Goal: Information Seeking & Learning: Learn about a topic

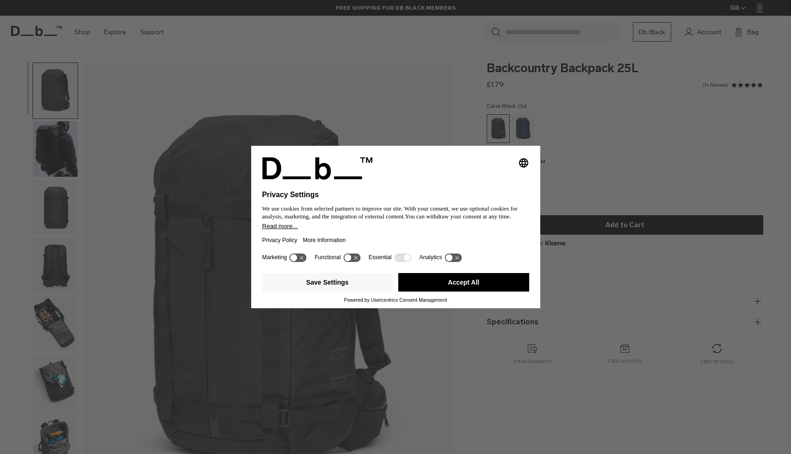
click at [449, 286] on button "Accept All" at bounding box center [464, 282] width 131 height 19
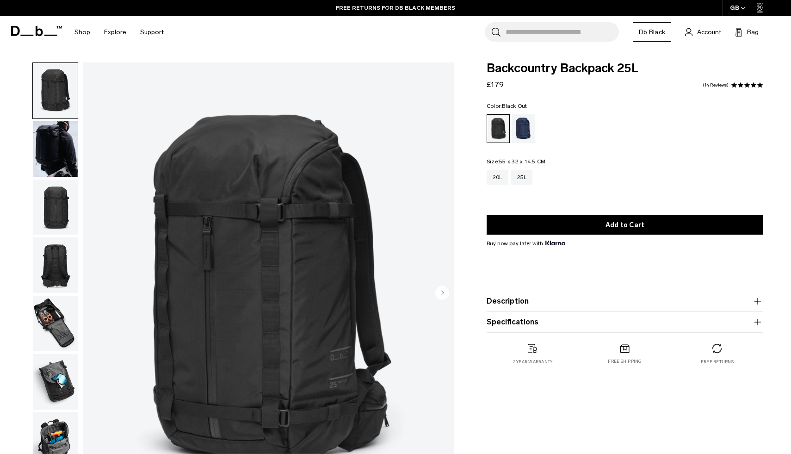
click at [442, 291] on icon "Next slide" at bounding box center [443, 293] width 2 height 4
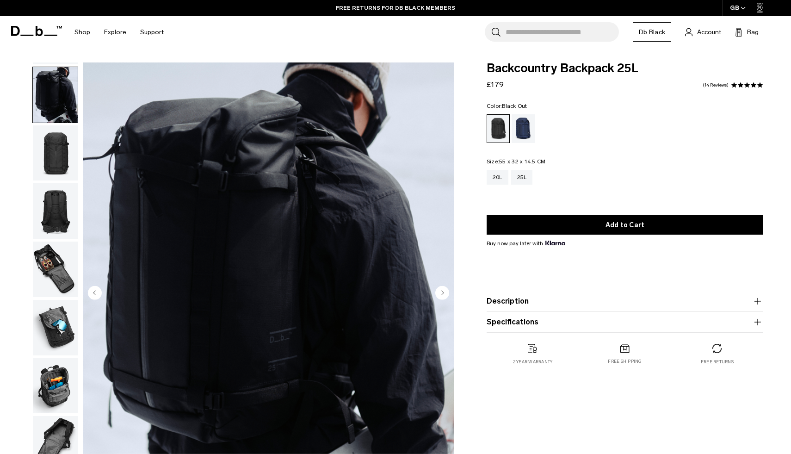
scroll to position [58, 0]
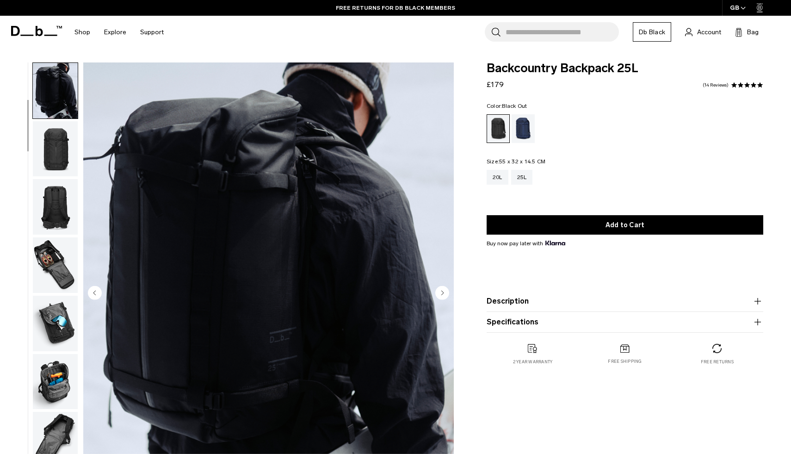
click at [442, 291] on icon "Next slide" at bounding box center [443, 293] width 2 height 4
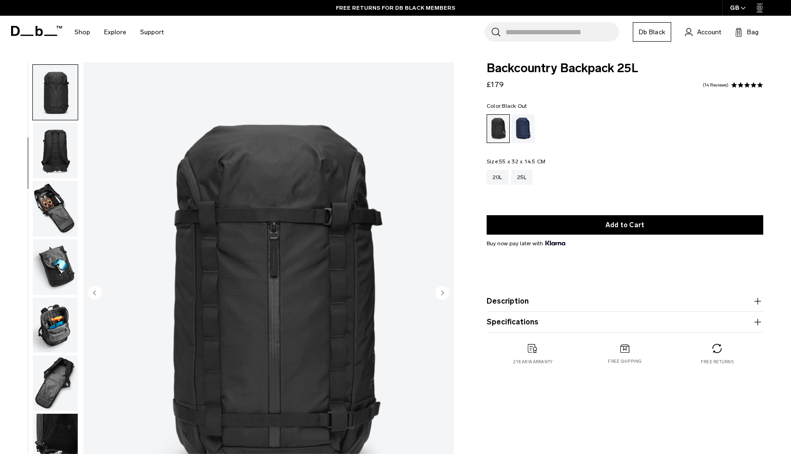
scroll to position [117, 0]
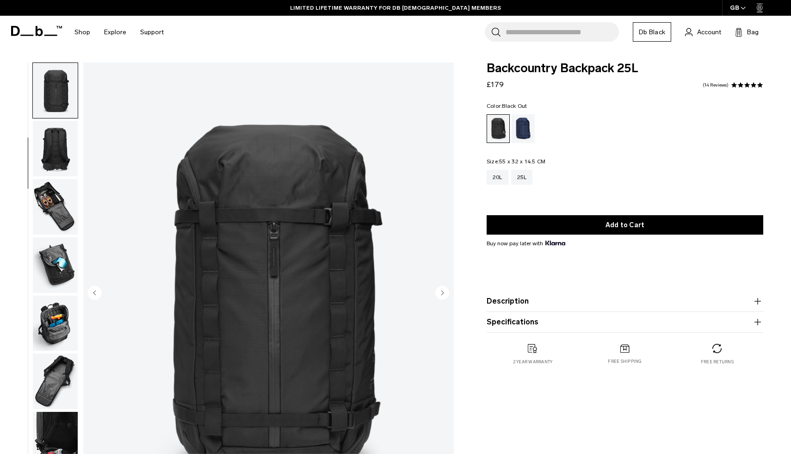
click at [442, 292] on icon "Next slide" at bounding box center [443, 293] width 2 height 4
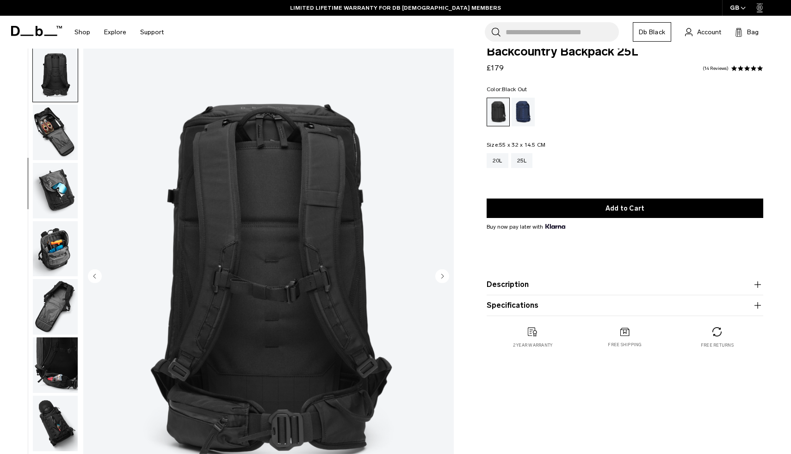
scroll to position [19, 0]
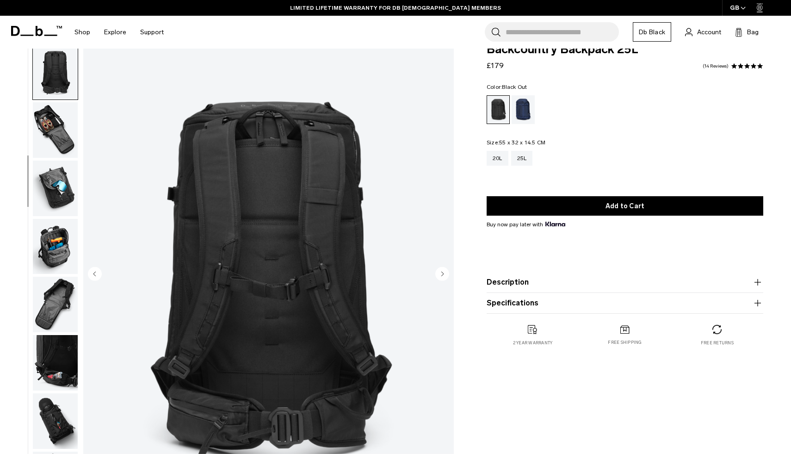
click at [322, 129] on img "4 / 12" at bounding box center [268, 275] width 371 height 463
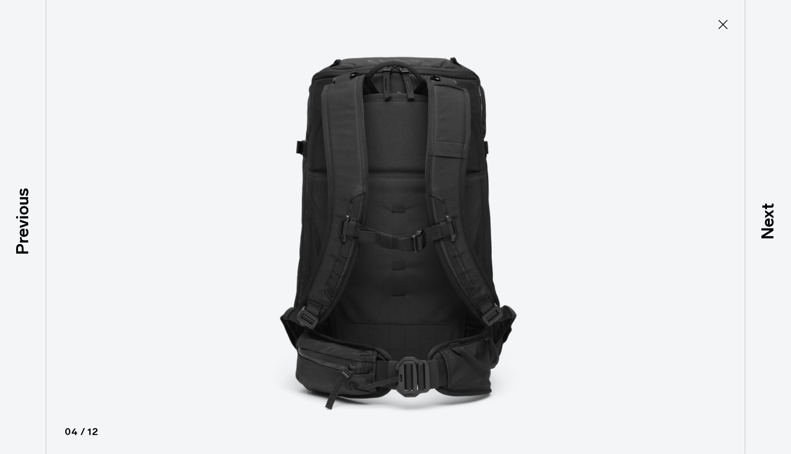
click at [726, 24] on icon at bounding box center [723, 24] width 15 height 15
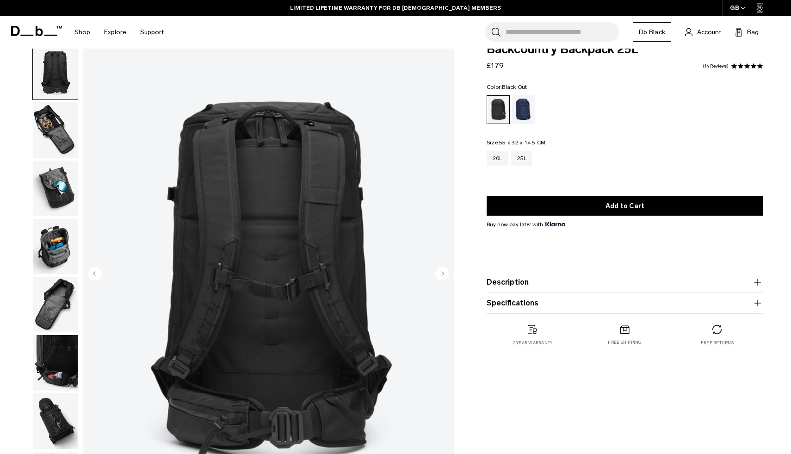
scroll to position [0, 0]
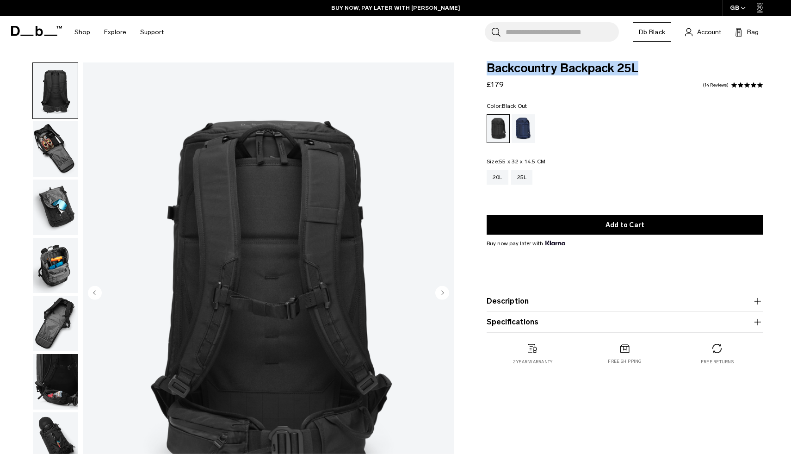
drag, startPoint x: 644, startPoint y: 66, endPoint x: 486, endPoint y: 66, distance: 157.8
click at [486, 66] on div "Backcountry Backpack 25L £179 4.9 star rating 14 Reviews Color: Black Out Out o…" at bounding box center [625, 222] width 332 height 321
copy span "Backcountry Backpack 25L"
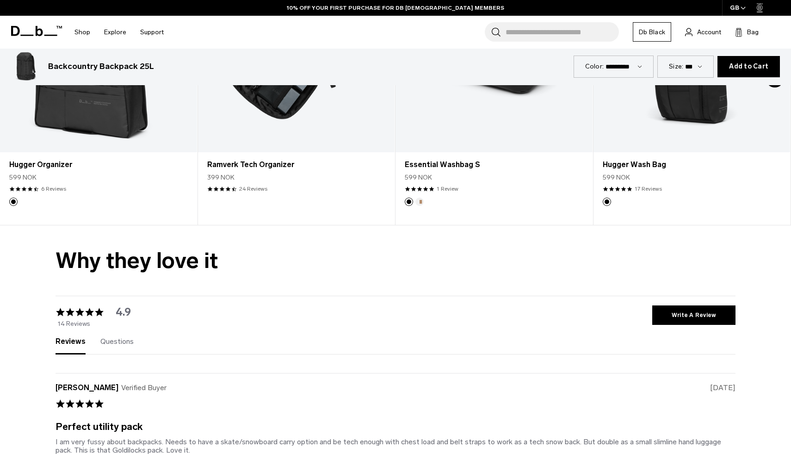
scroll to position [2342, 0]
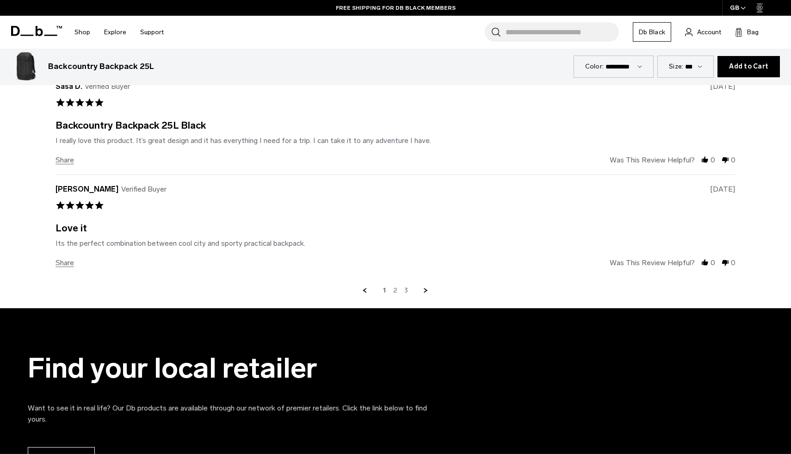
click at [396, 289] on link "2" at bounding box center [395, 291] width 4 height 8
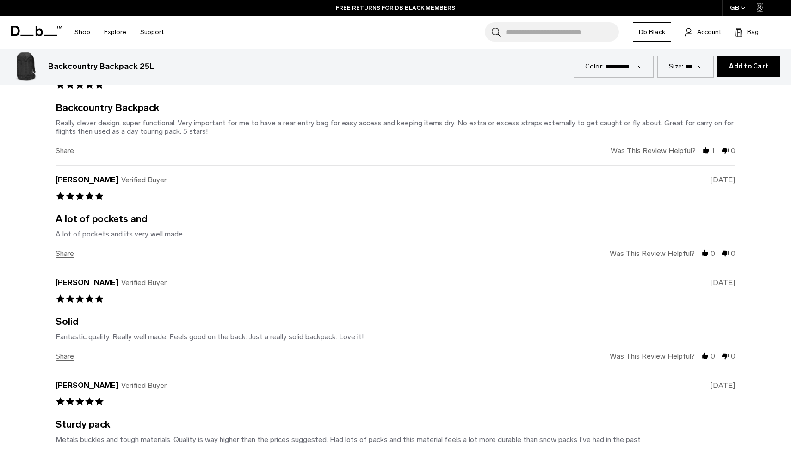
scroll to position [2766, 0]
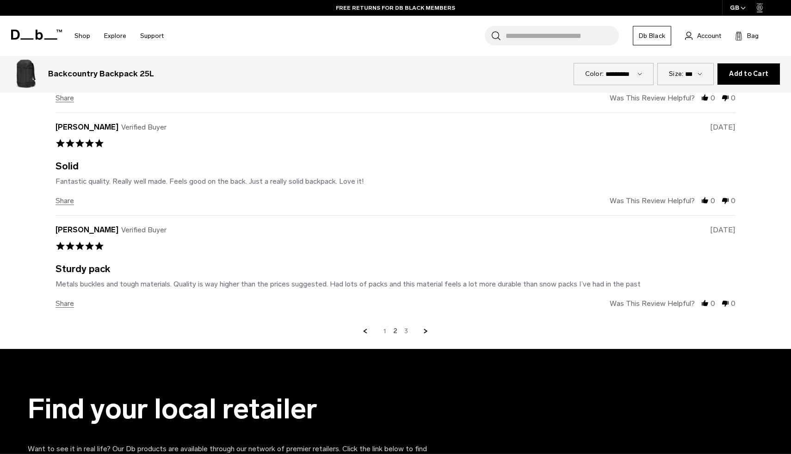
click at [406, 329] on link "3" at bounding box center [407, 331] width 4 height 8
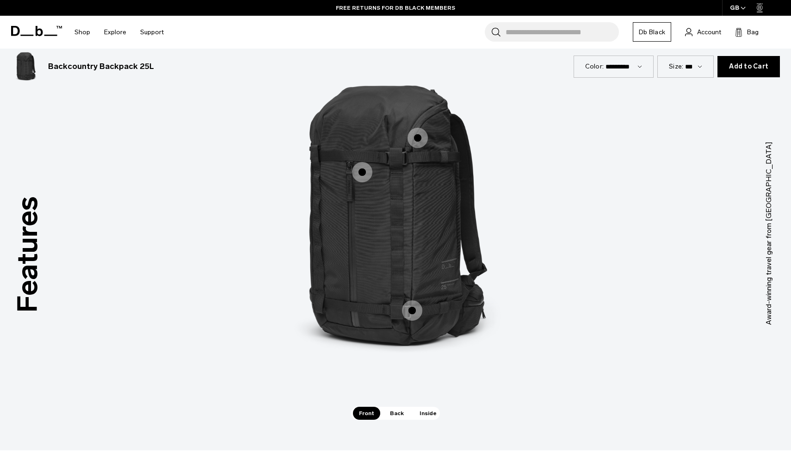
scroll to position [1255, 0]
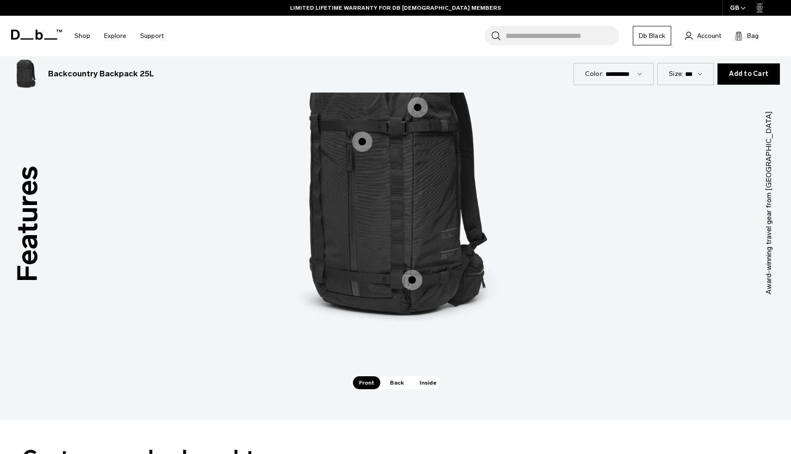
click at [423, 384] on span "Inside" at bounding box center [428, 382] width 29 height 13
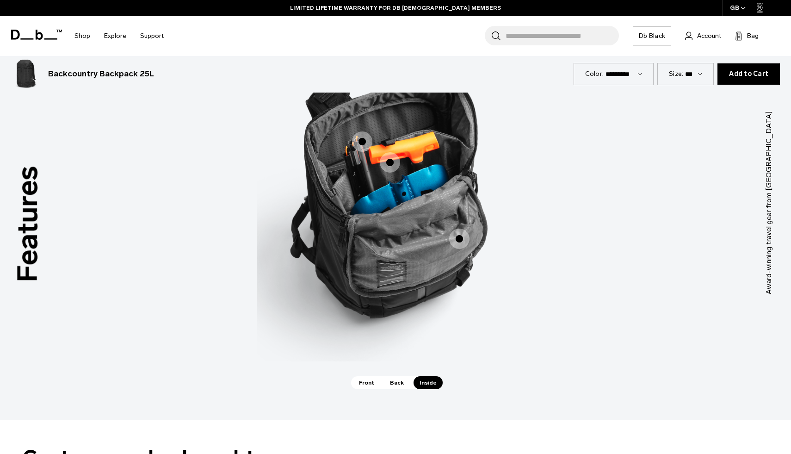
click at [363, 144] on span "3 / 3" at bounding box center [362, 141] width 20 height 20
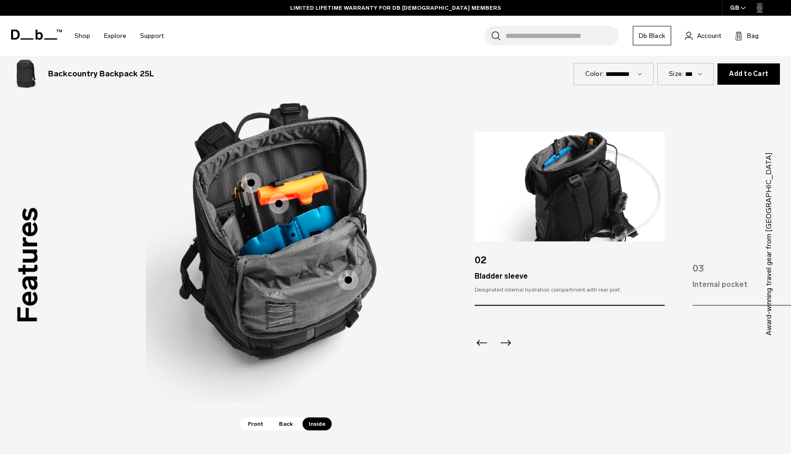
scroll to position [1216, 0]
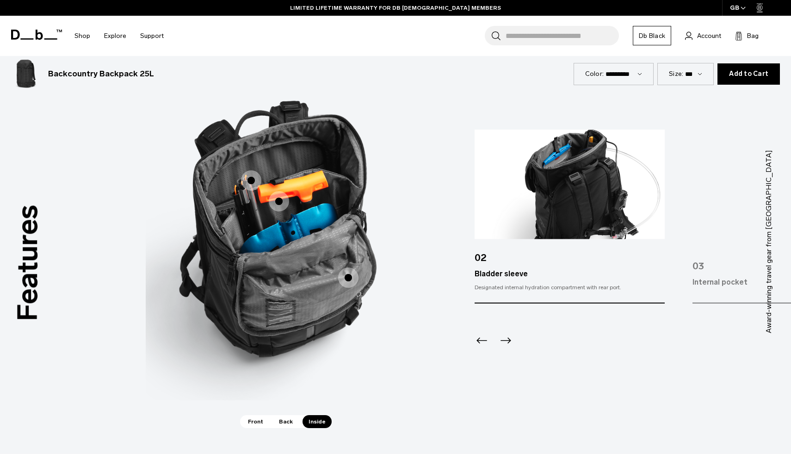
click at [573, 197] on img at bounding box center [570, 185] width 190 height 110
click at [482, 337] on icon "Previous slide" at bounding box center [482, 340] width 15 height 15
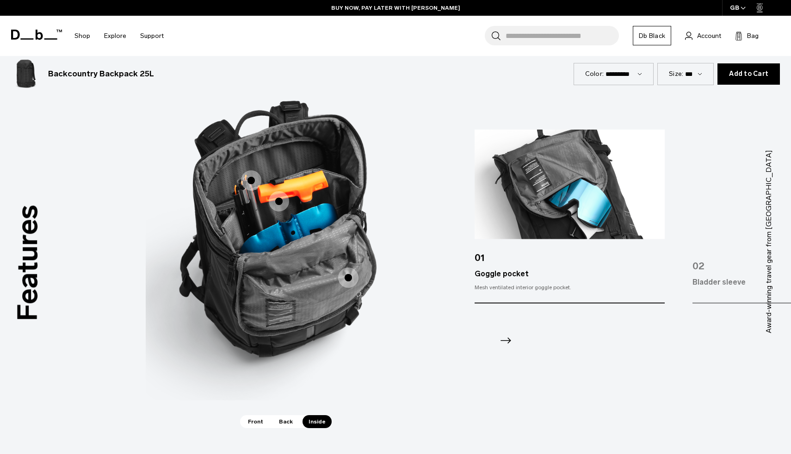
click at [508, 341] on icon "Next slide" at bounding box center [506, 340] width 15 height 15
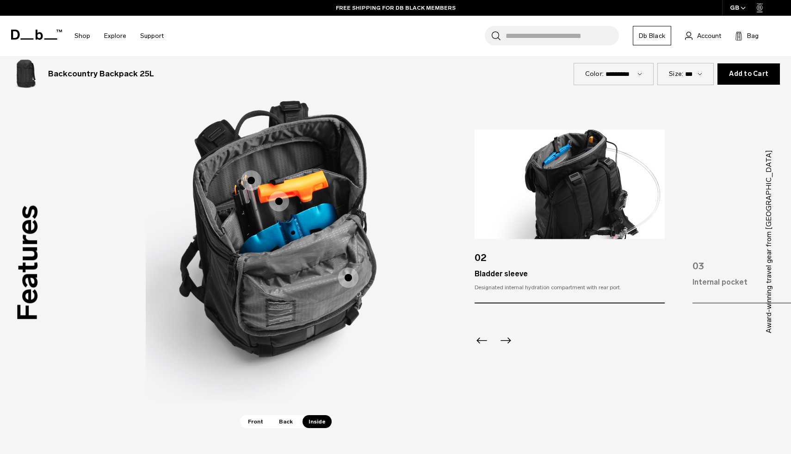
click at [508, 341] on icon "Next slide" at bounding box center [506, 340] width 15 height 15
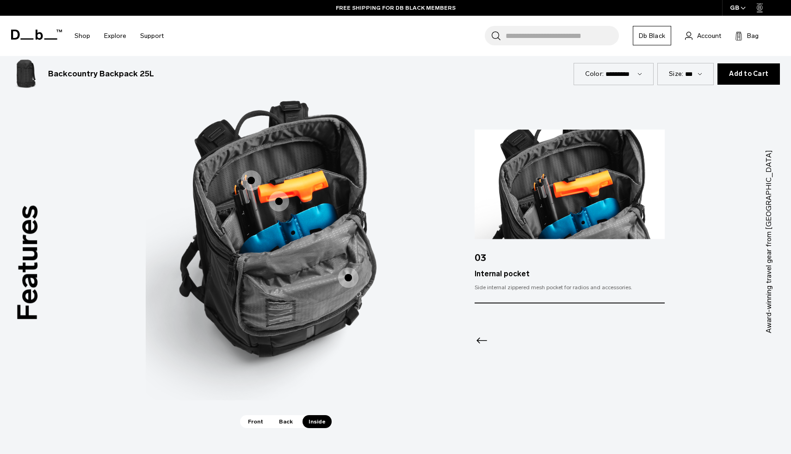
click at [555, 182] on img at bounding box center [570, 185] width 190 height 110
click at [480, 340] on icon "Previous slide" at bounding box center [482, 341] width 11 height 6
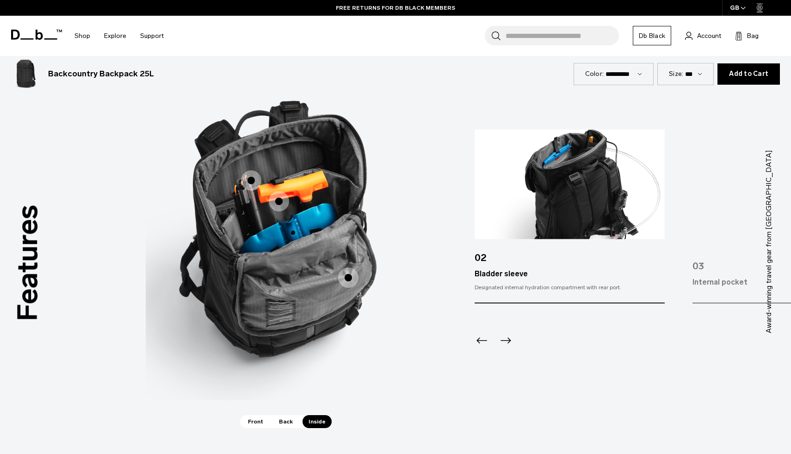
click at [480, 340] on icon "Previous slide" at bounding box center [482, 341] width 11 height 6
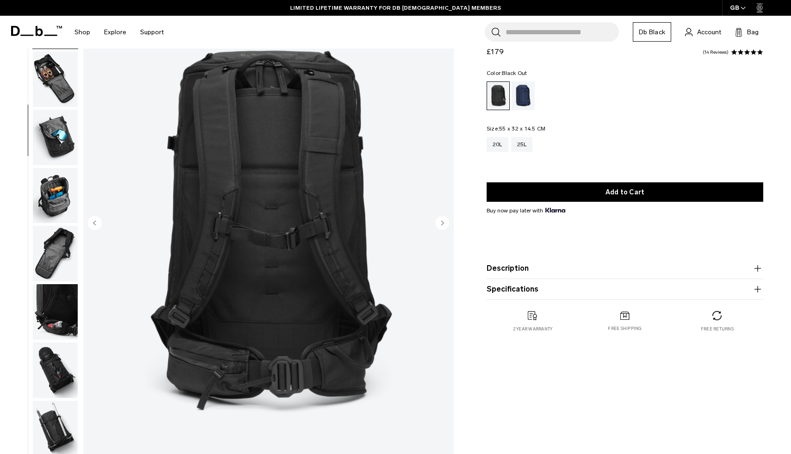
scroll to position [68, 0]
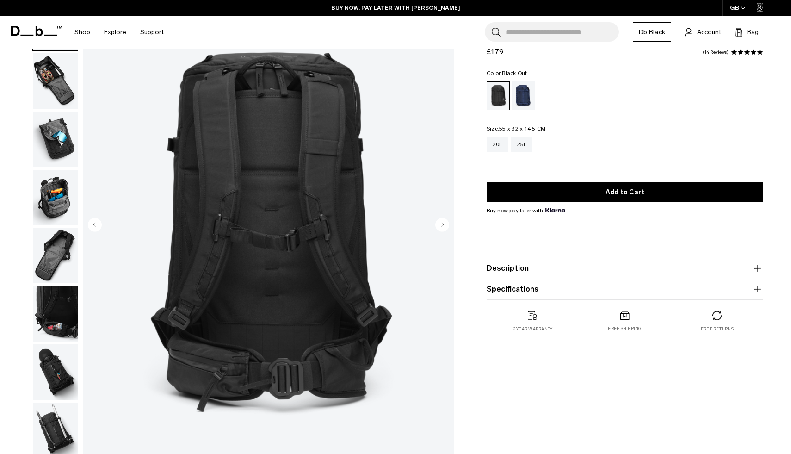
click at [445, 224] on circle "Next slide" at bounding box center [443, 225] width 14 height 14
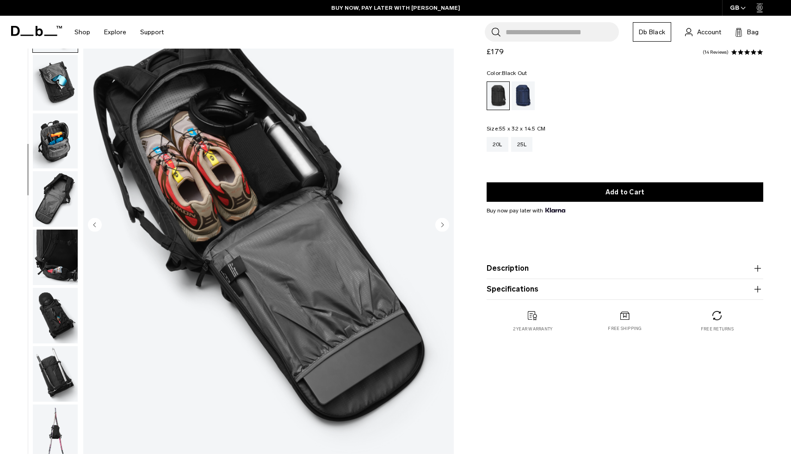
scroll to position [233, 0]
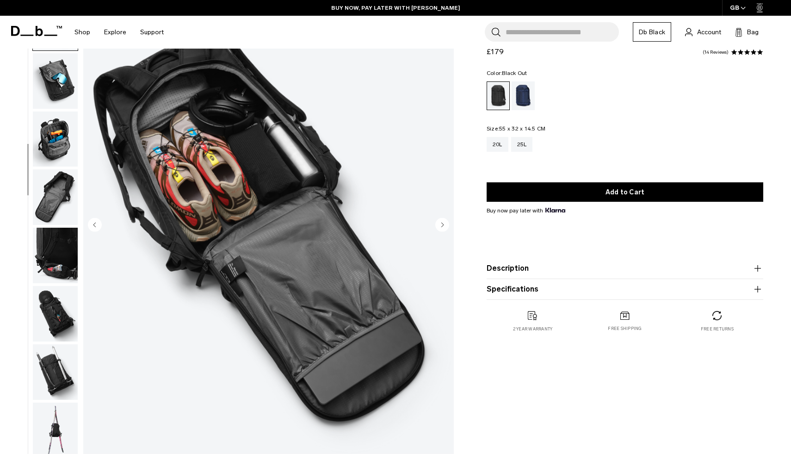
click at [370, 361] on img "5 / 12" at bounding box center [268, 225] width 371 height 463
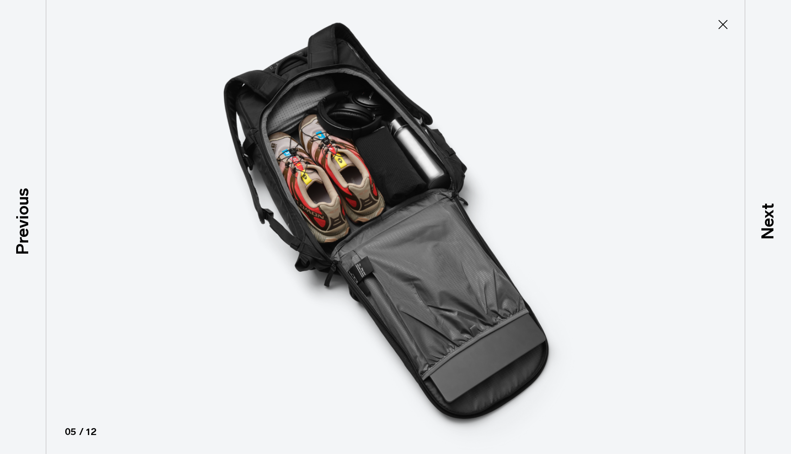
click at [474, 335] on img at bounding box center [395, 227] width 417 height 454
click at [727, 25] on icon at bounding box center [723, 24] width 15 height 15
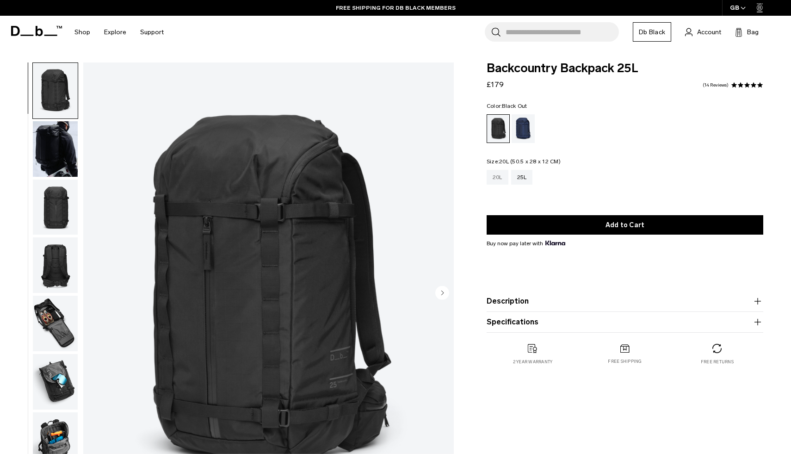
click at [502, 178] on div "20L" at bounding box center [498, 177] width 22 height 15
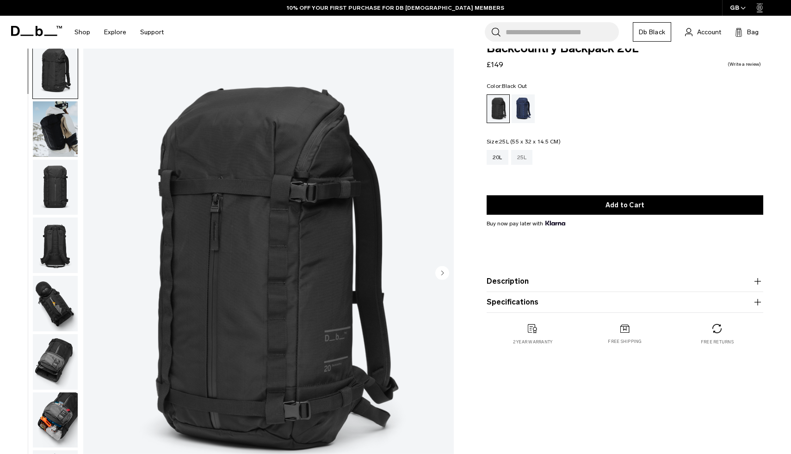
click at [528, 158] on div "25L" at bounding box center [522, 157] width 22 height 15
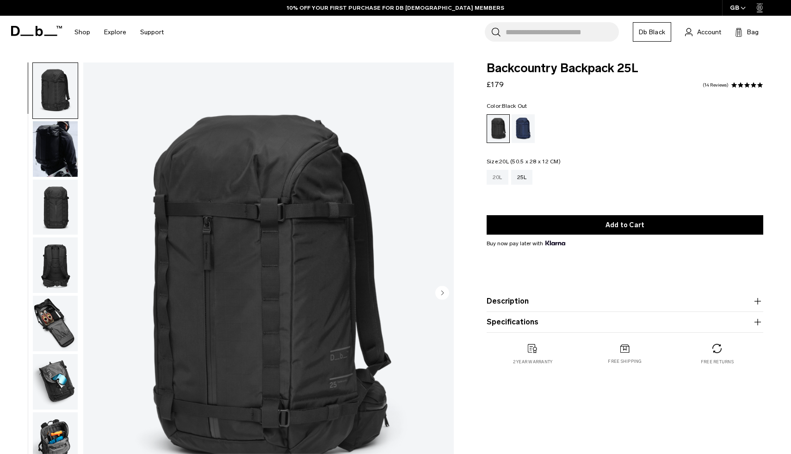
click at [493, 178] on div "20L" at bounding box center [498, 177] width 22 height 15
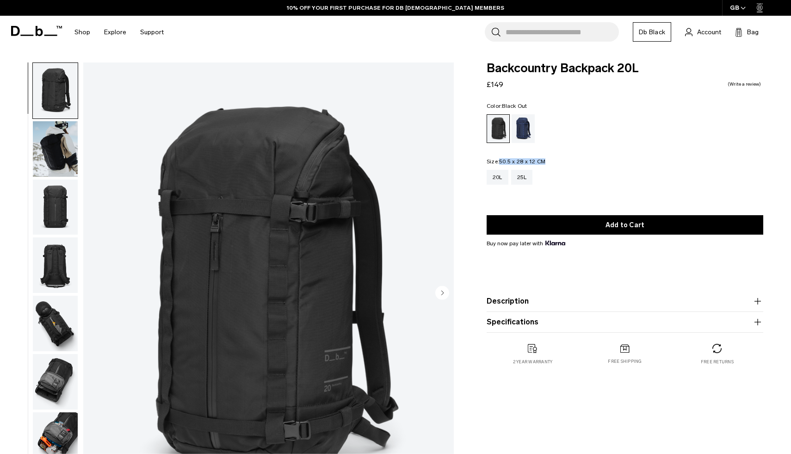
drag, startPoint x: 552, startPoint y: 161, endPoint x: 501, endPoint y: 162, distance: 51.4
click at [501, 162] on fieldset "Size: 50.5 x 28 x 12 CM Out of stock 20L 25L" at bounding box center [625, 178] width 277 height 39
copy span "50.5 x 28 x 12 CM"
click at [526, 181] on div "25L" at bounding box center [522, 177] width 22 height 15
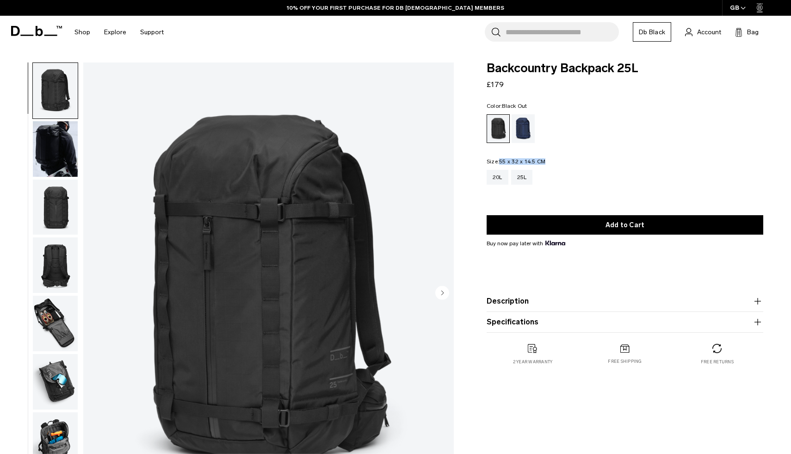
drag, startPoint x: 0, startPoint y: 0, endPoint x: 500, endPoint y: 162, distance: 526.1
click at [500, 162] on fieldset "Size: 55 x 32 x 14.5 CM Out of stock 20L 25L" at bounding box center [625, 178] width 277 height 39
copy span "55 x 32 x 14.5 CM"
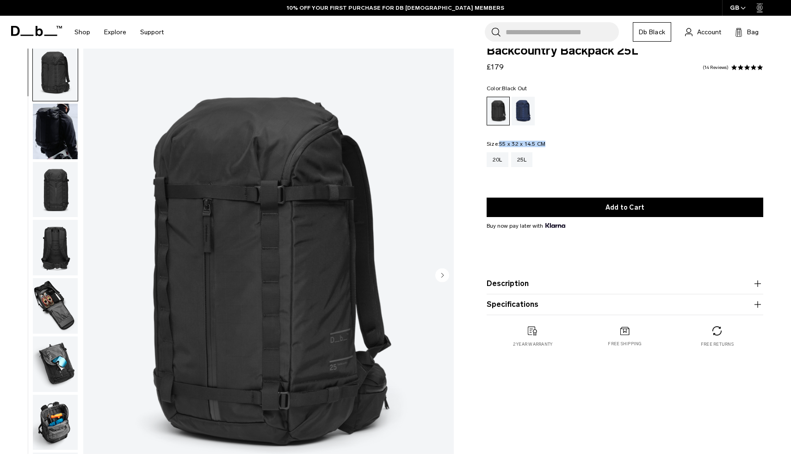
scroll to position [20, 0]
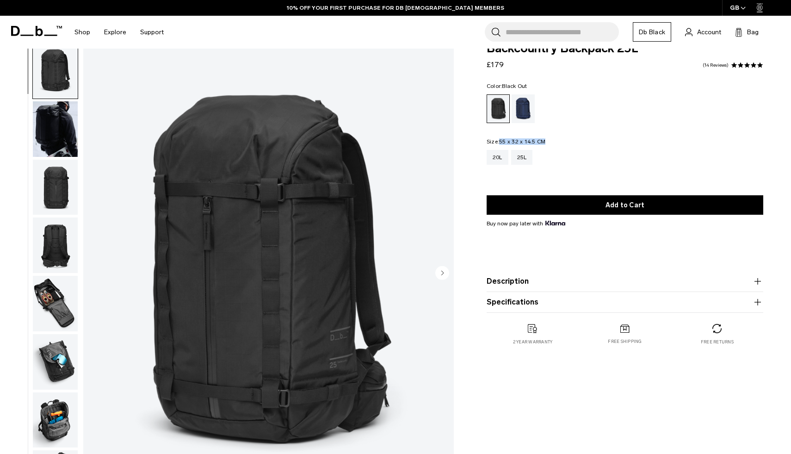
drag, startPoint x: 65, startPoint y: 188, endPoint x: 72, endPoint y: 143, distance: 46.3
click at [63, 191] on img "button" at bounding box center [55, 188] width 45 height 56
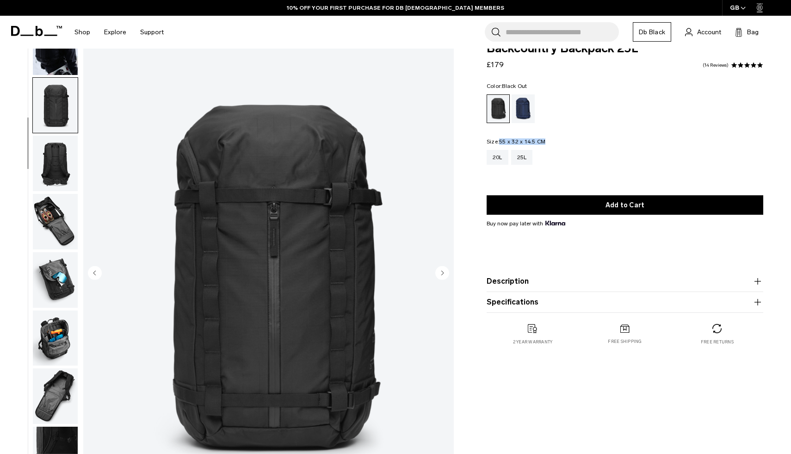
scroll to position [117, 0]
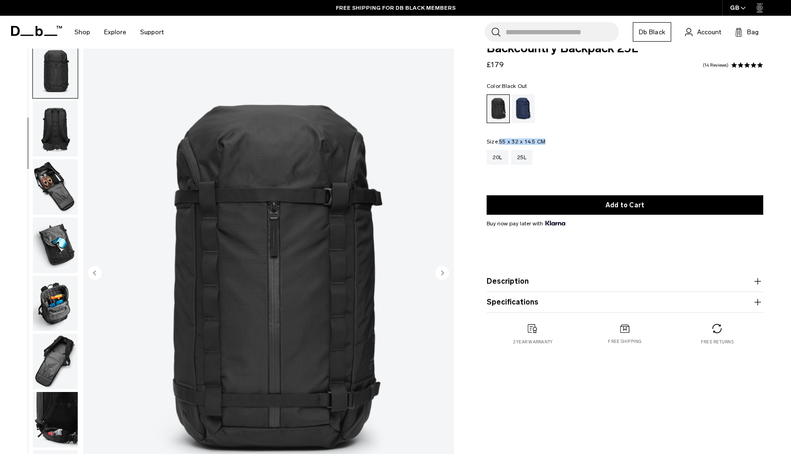
click at [63, 192] on img "button" at bounding box center [55, 187] width 45 height 56
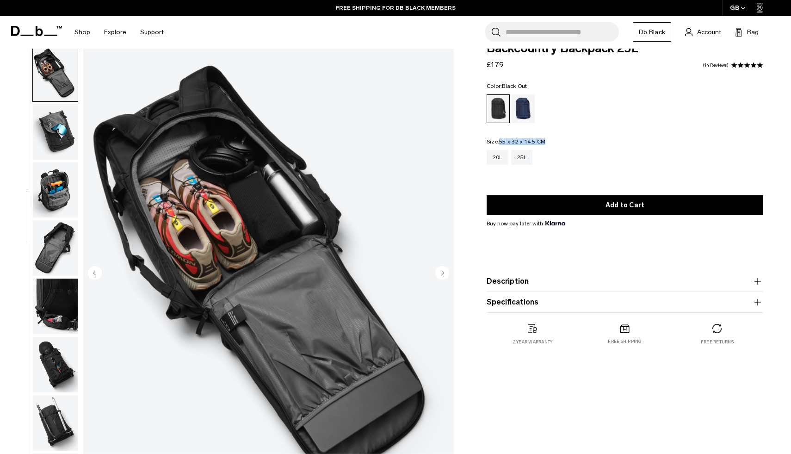
scroll to position [233, 0]
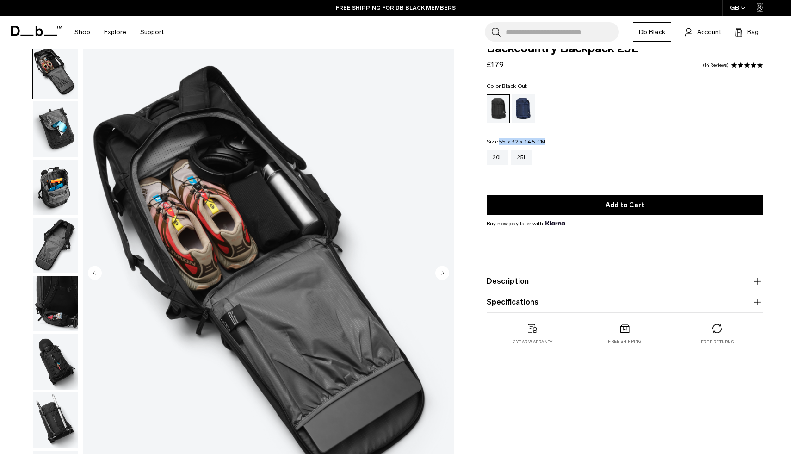
click at [68, 190] on img "button" at bounding box center [55, 188] width 45 height 56
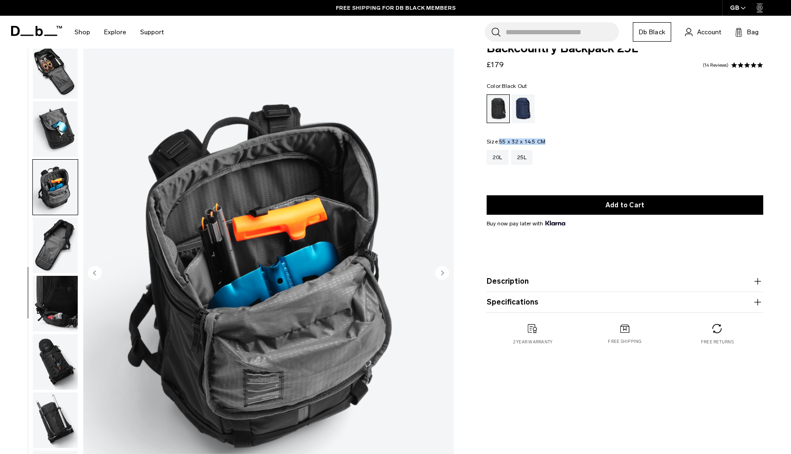
scroll to position [234, 0]
click at [65, 246] on img "button" at bounding box center [55, 245] width 45 height 56
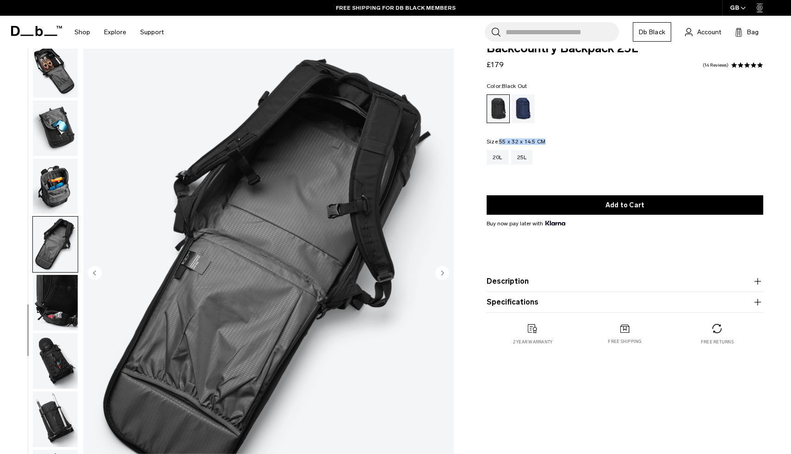
scroll to position [45, 0]
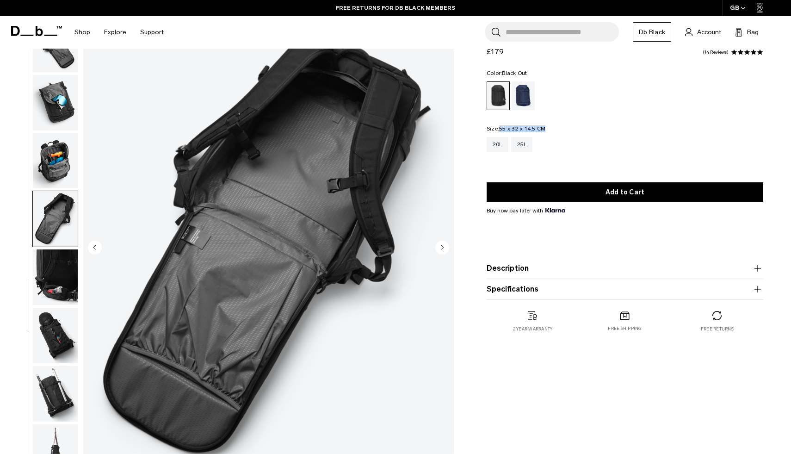
click at [64, 269] on img "button" at bounding box center [55, 277] width 45 height 56
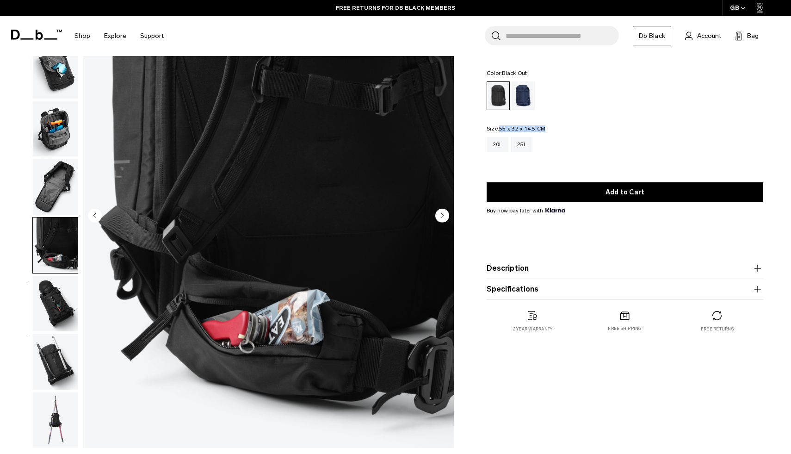
scroll to position [78, 0]
click at [60, 312] on img "button" at bounding box center [55, 303] width 45 height 56
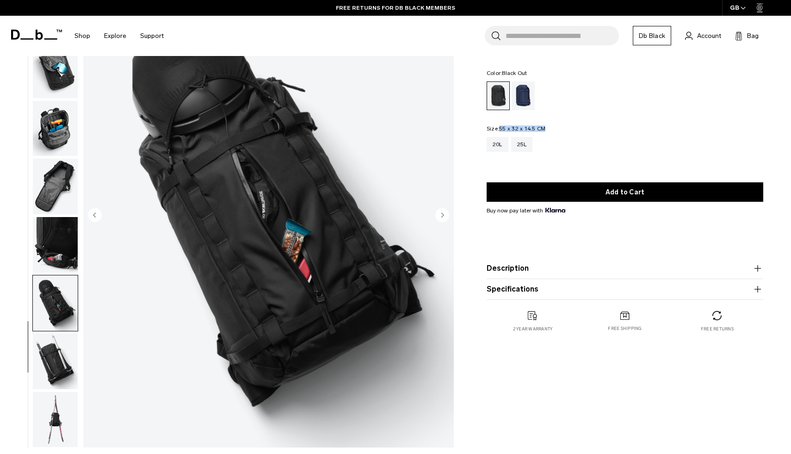
click at [61, 352] on img "button" at bounding box center [55, 362] width 45 height 56
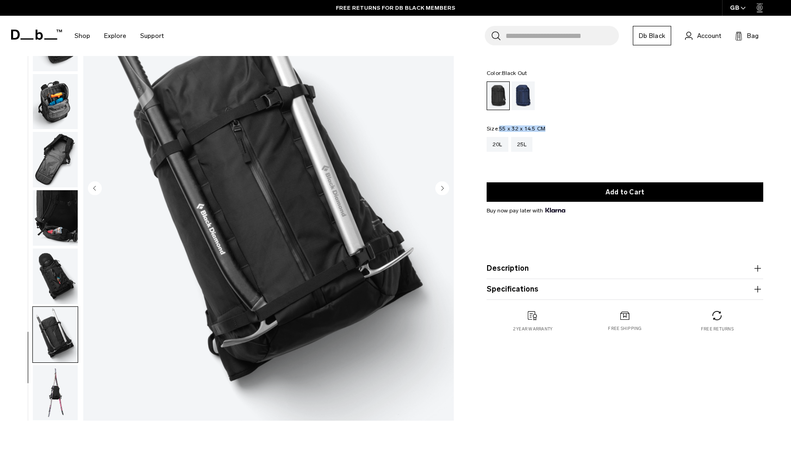
scroll to position [109, 0]
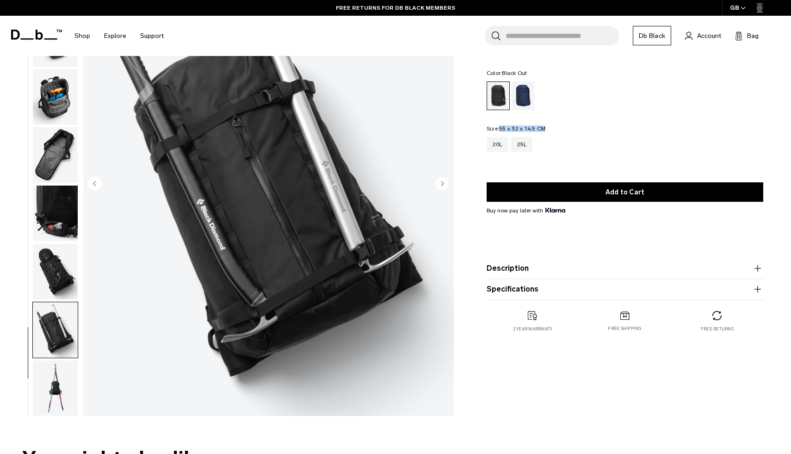
click at [60, 378] on img "button" at bounding box center [55, 389] width 45 height 56
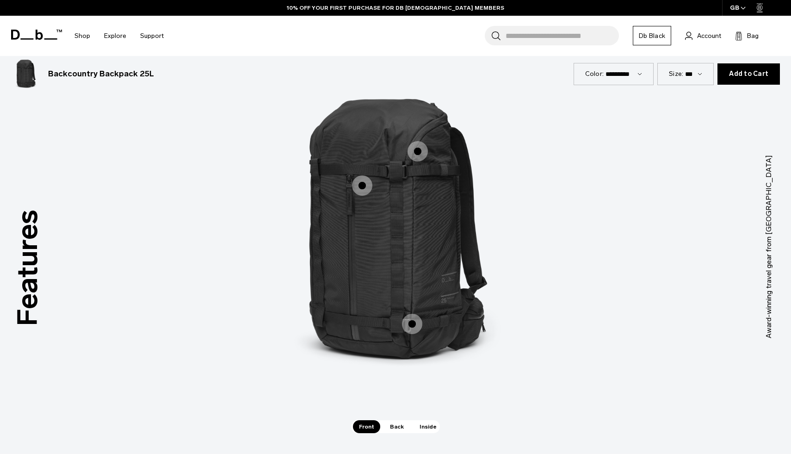
scroll to position [1209, 0]
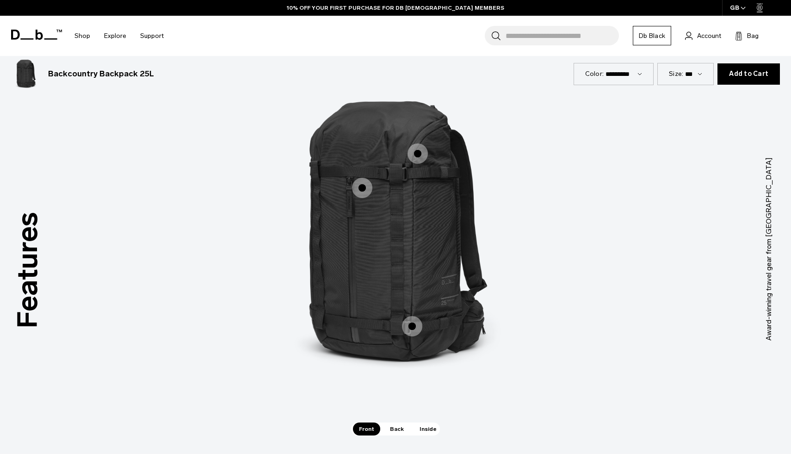
click at [418, 150] on span "1 / 3" at bounding box center [418, 153] width 20 height 20
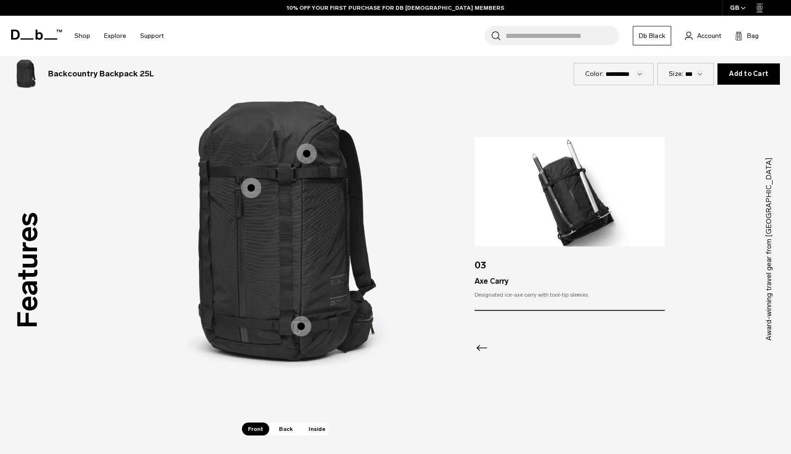
click at [260, 189] on span "1 / 3" at bounding box center [251, 188] width 20 height 20
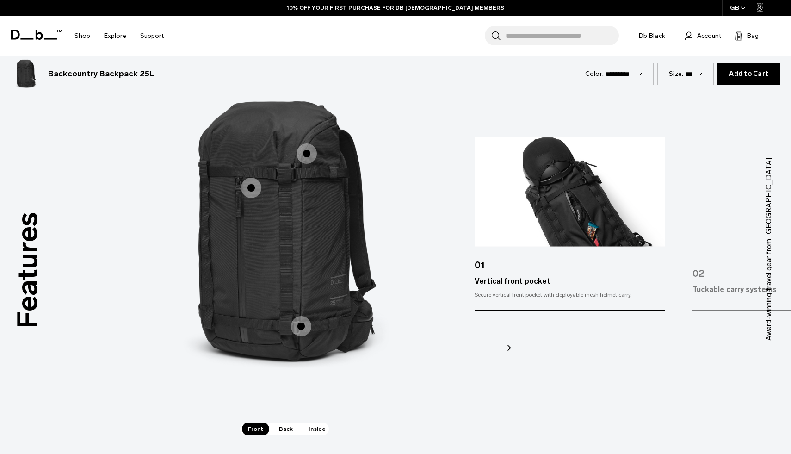
click at [305, 327] on span "1 / 3" at bounding box center [301, 326] width 20 height 20
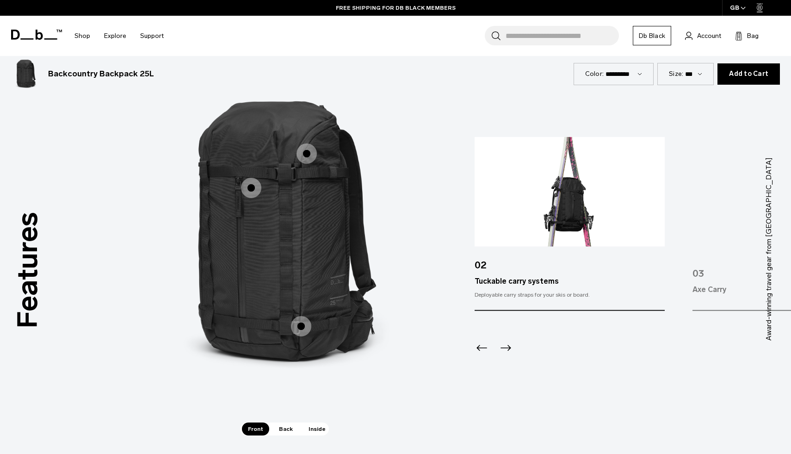
click at [255, 194] on span "1 / 3" at bounding box center [251, 188] width 20 height 20
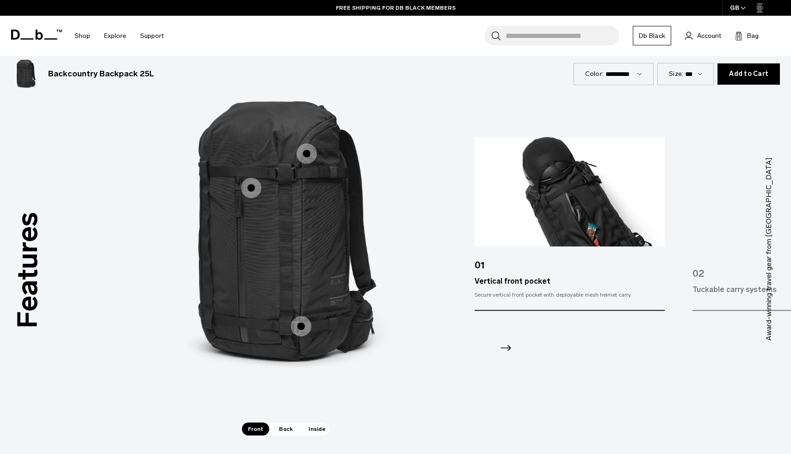
click at [504, 346] on icon "Next slide" at bounding box center [506, 348] width 15 height 15
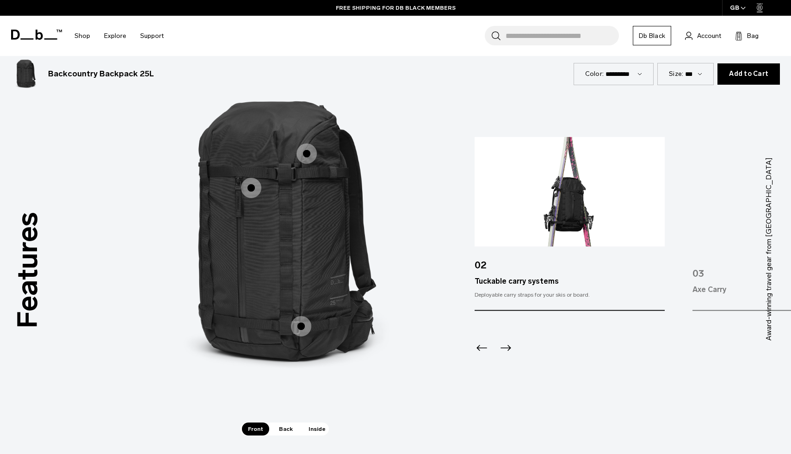
click at [505, 346] on icon "Next slide" at bounding box center [506, 348] width 15 height 15
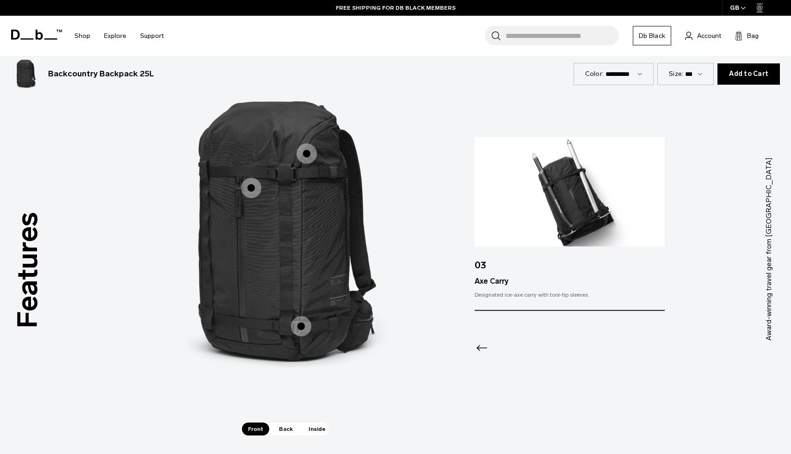
click at [290, 433] on span "Back" at bounding box center [286, 429] width 26 height 13
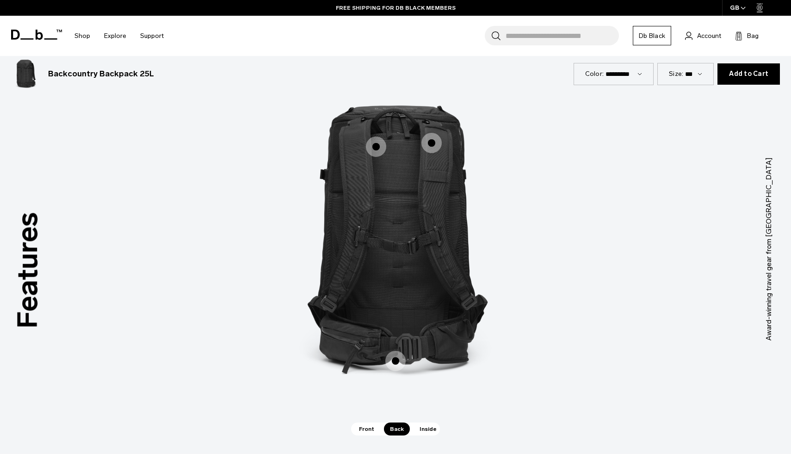
click at [430, 143] on span "2 / 3" at bounding box center [432, 143] width 20 height 20
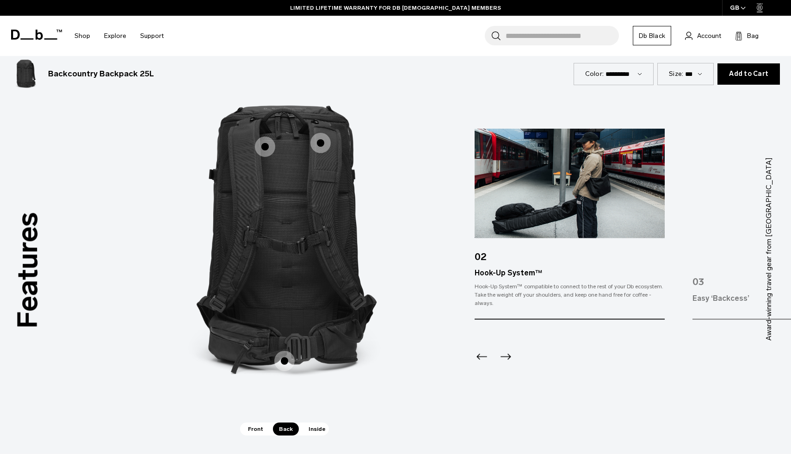
scroll to position [1201, 0]
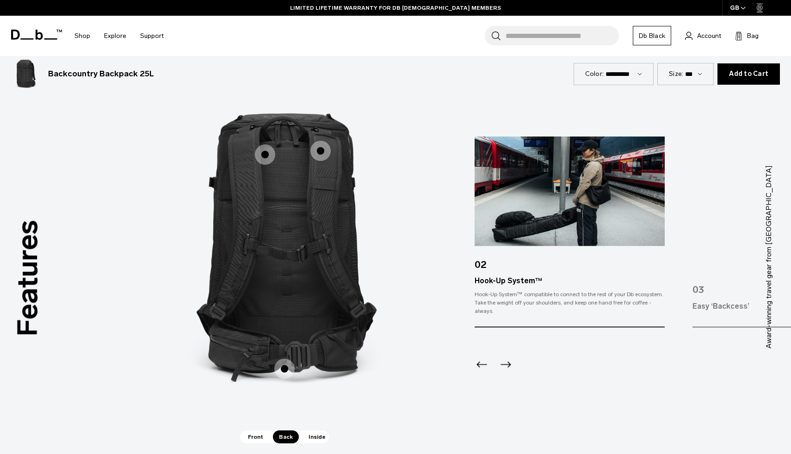
click at [325, 155] on span "2 / 3" at bounding box center [321, 151] width 20 height 20
click at [266, 156] on span "2 / 3" at bounding box center [265, 154] width 20 height 20
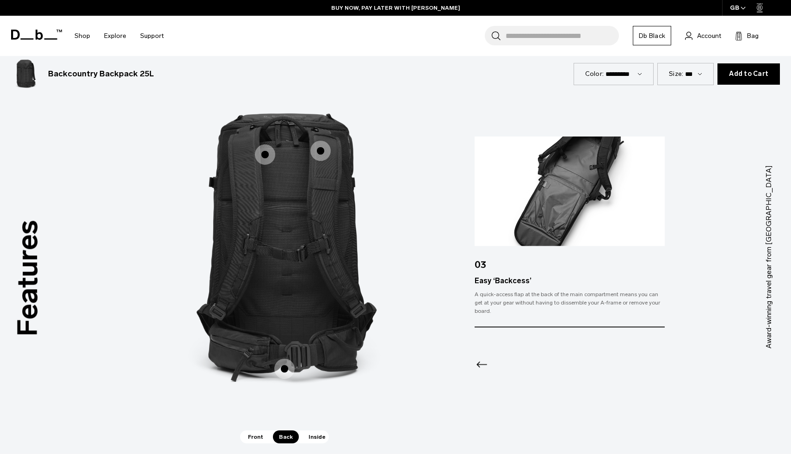
click at [284, 368] on span "2 / 3" at bounding box center [284, 369] width 20 height 20
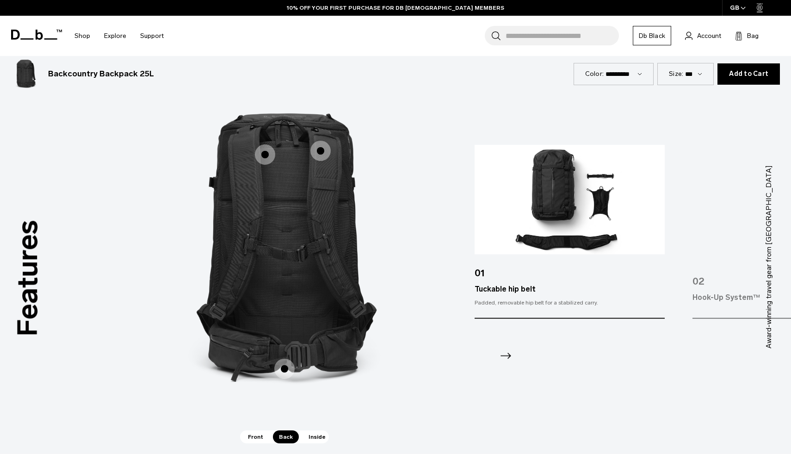
click at [313, 436] on span "Inside" at bounding box center [317, 436] width 29 height 13
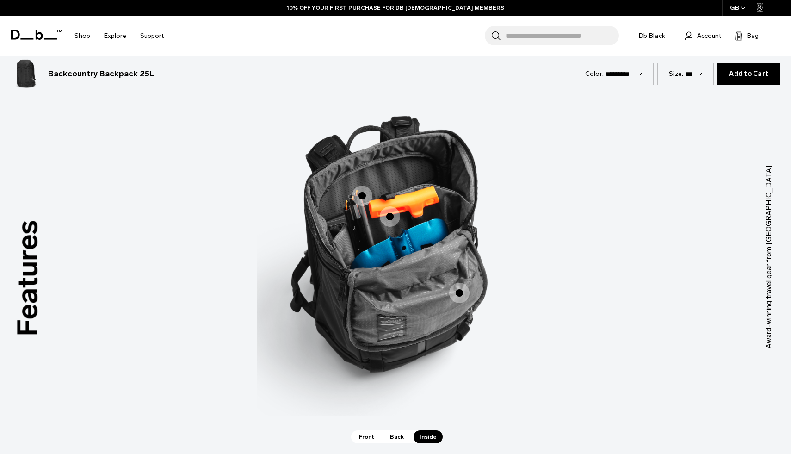
click at [362, 195] on span "3 / 3" at bounding box center [362, 196] width 20 height 20
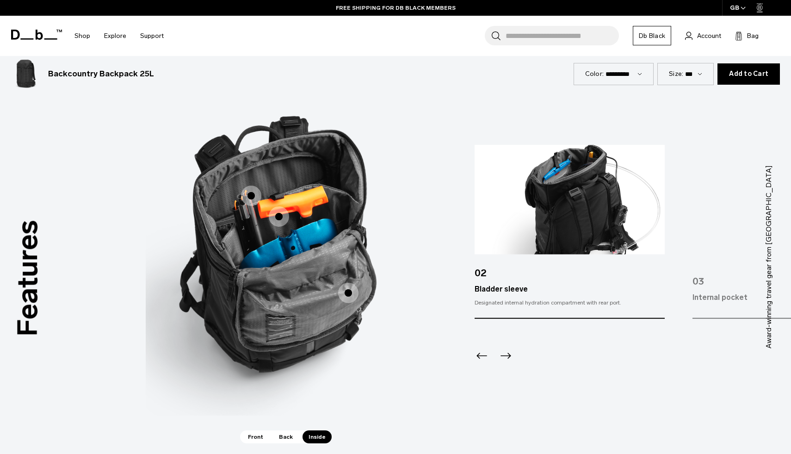
click at [278, 215] on span "3 / 3" at bounding box center [279, 216] width 20 height 20
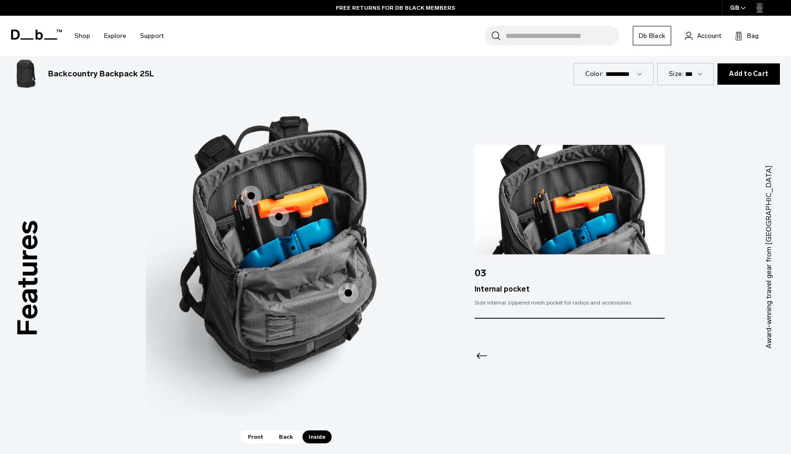
click at [521, 205] on img at bounding box center [570, 200] width 190 height 110
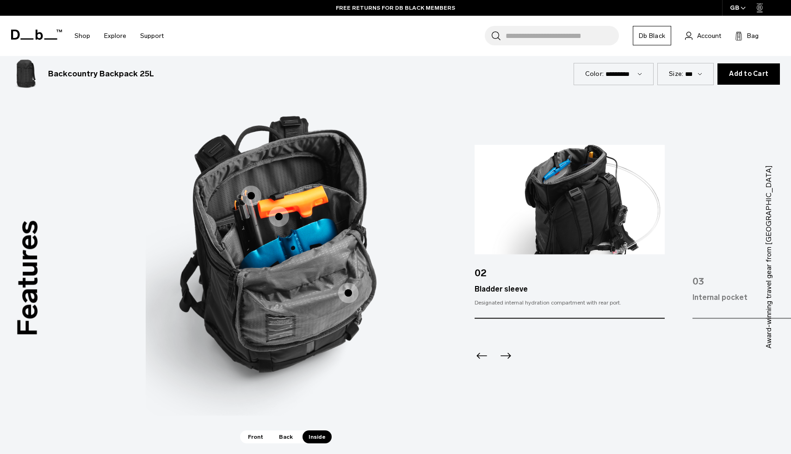
click at [353, 296] on span "3 / 3" at bounding box center [348, 293] width 20 height 20
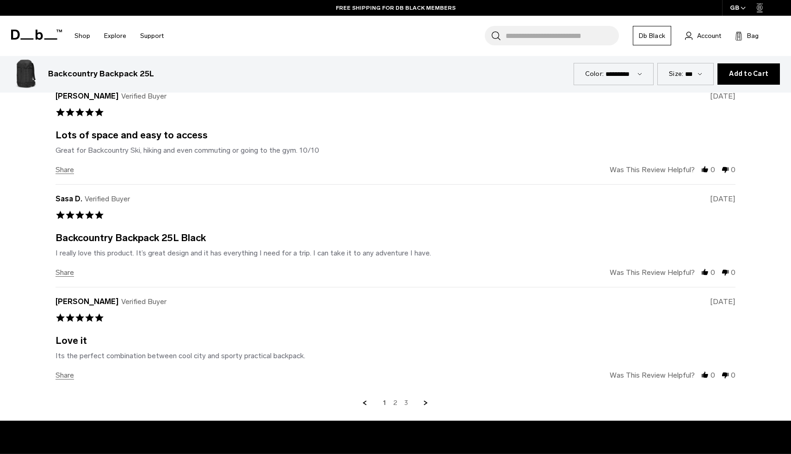
scroll to position [2701, 0]
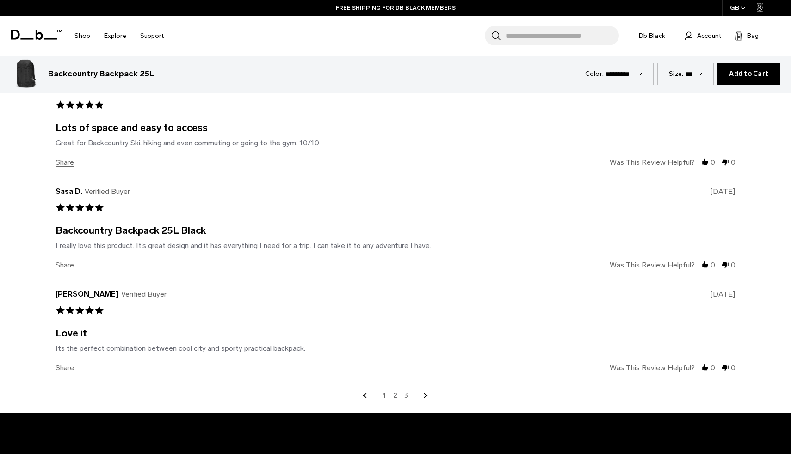
click at [396, 399] on link "2" at bounding box center [395, 396] width 4 height 8
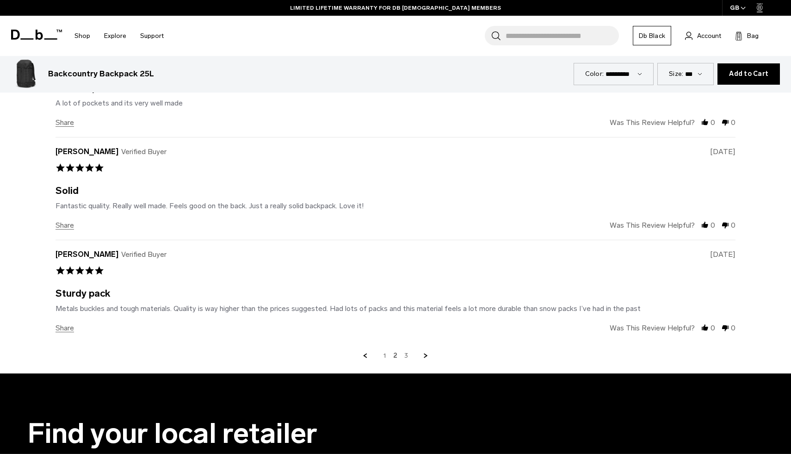
scroll to position [2749, 0]
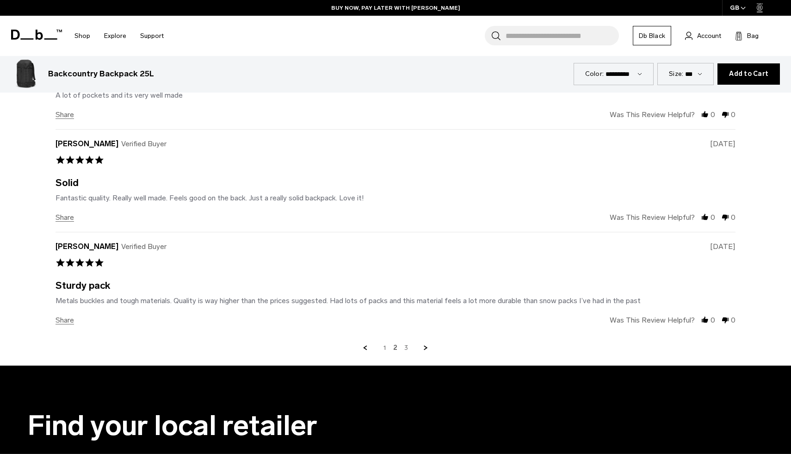
click at [406, 348] on link "3" at bounding box center [407, 348] width 4 height 8
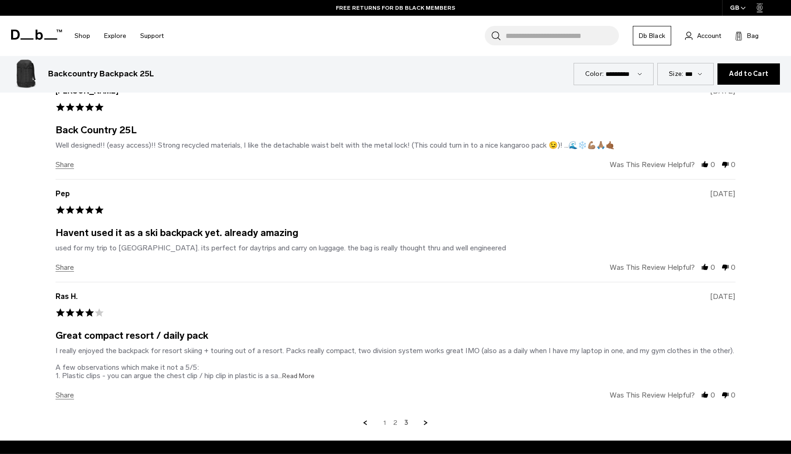
scroll to position [2607, 0]
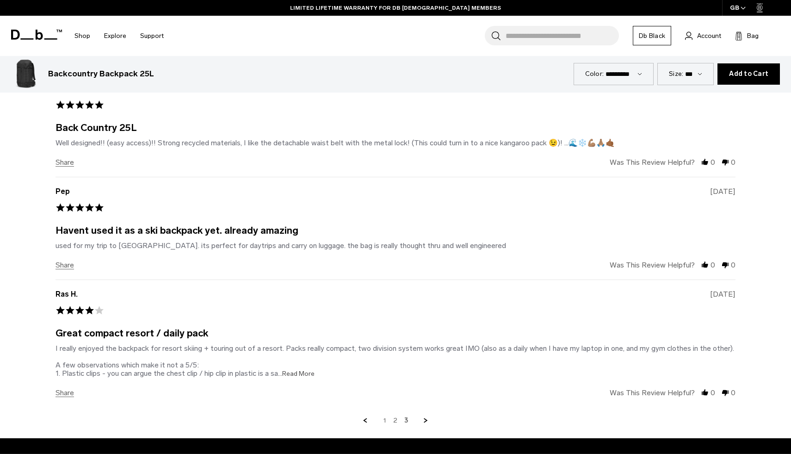
click at [293, 377] on span "...Read More" at bounding box center [296, 374] width 37 height 8
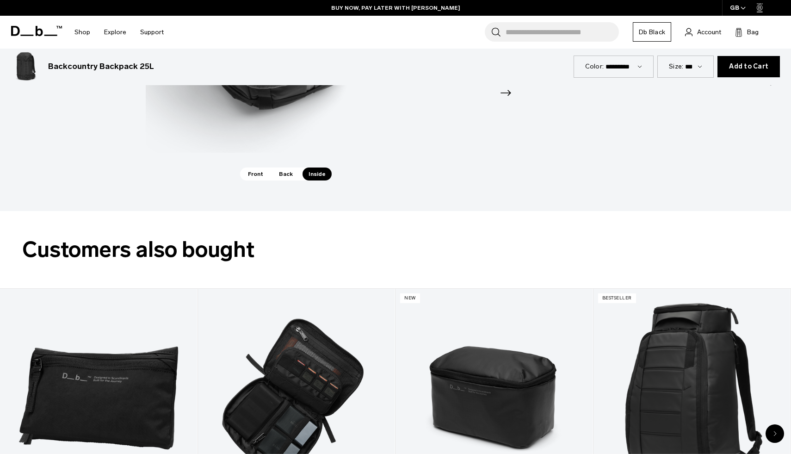
scroll to position [1277, 0]
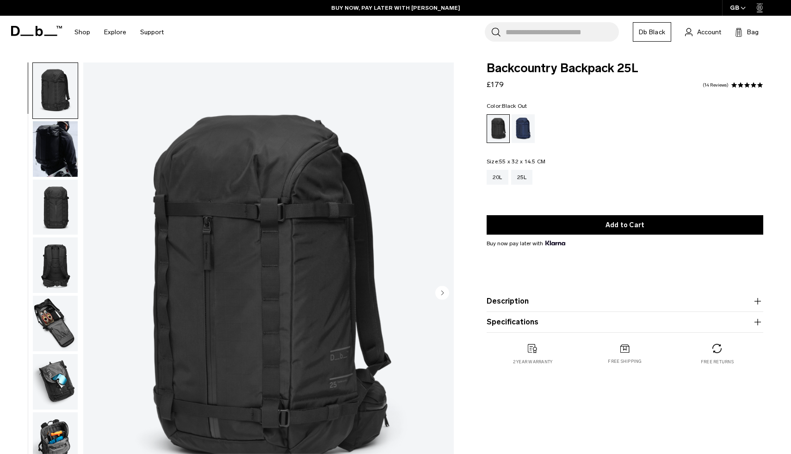
click at [537, 35] on input "Search for Bags, Luggage..." at bounding box center [562, 31] width 113 height 19
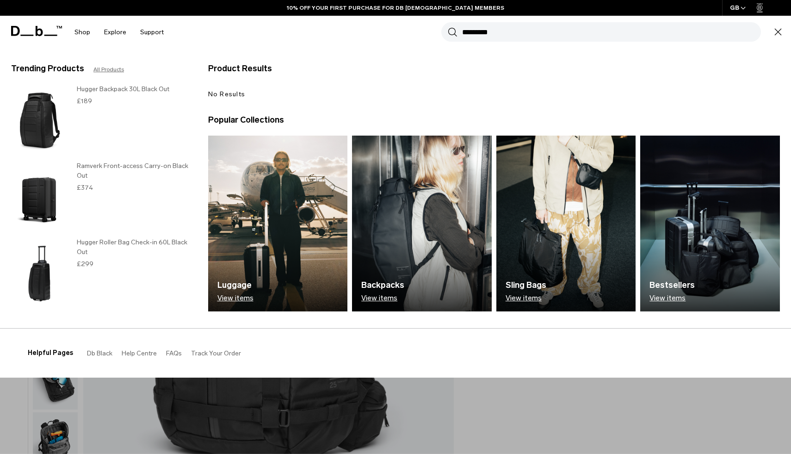
type input "*********"
click at [448, 27] on button "Search" at bounding box center [453, 32] width 10 height 10
